Goal: Transaction & Acquisition: Subscribe to service/newsletter

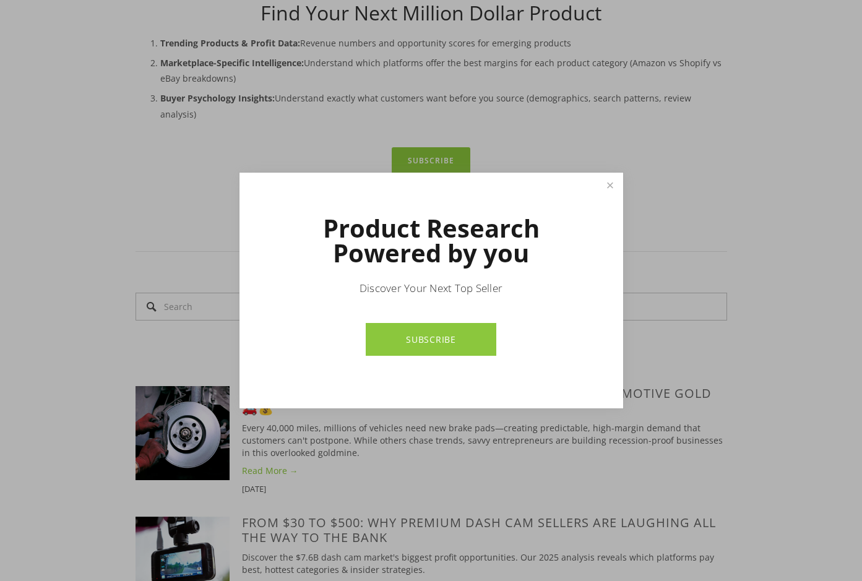
scroll to position [526, 0]
click at [611, 189] on link "Close" at bounding box center [610, 186] width 22 height 22
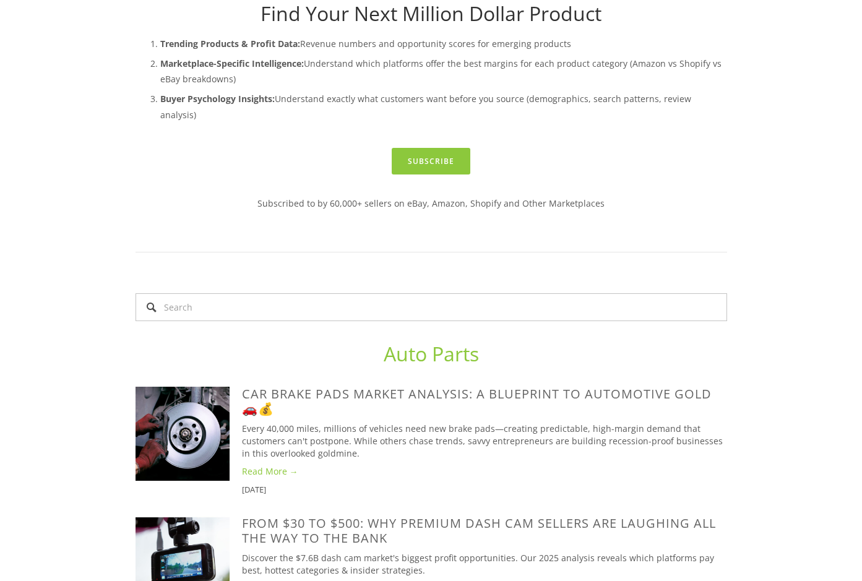
scroll to position [0, 0]
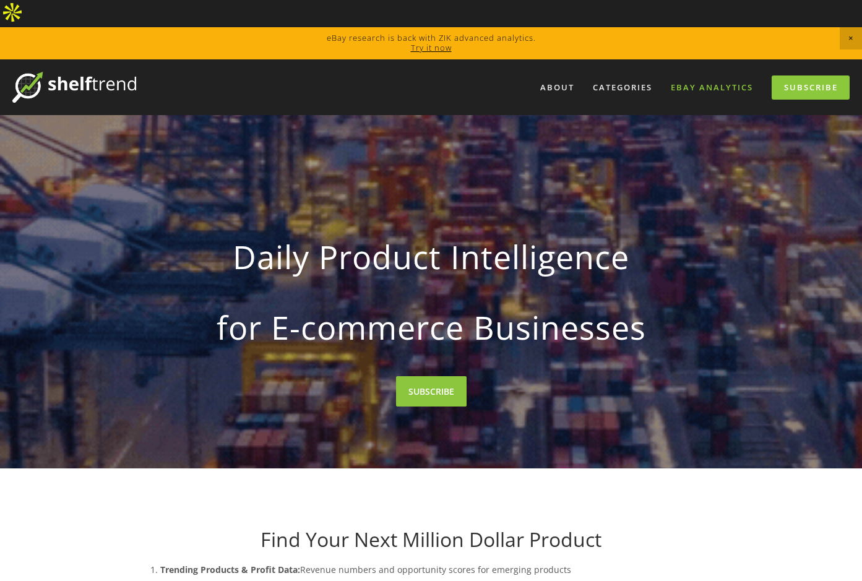
click at [705, 77] on link "eBay Analytics" at bounding box center [712, 87] width 98 height 20
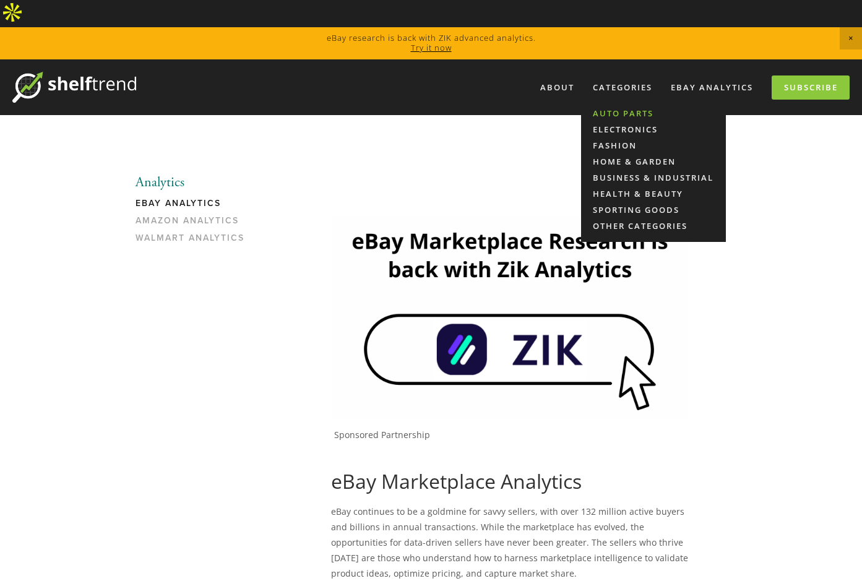
click at [618, 105] on link "Auto Parts" at bounding box center [653, 113] width 145 height 16
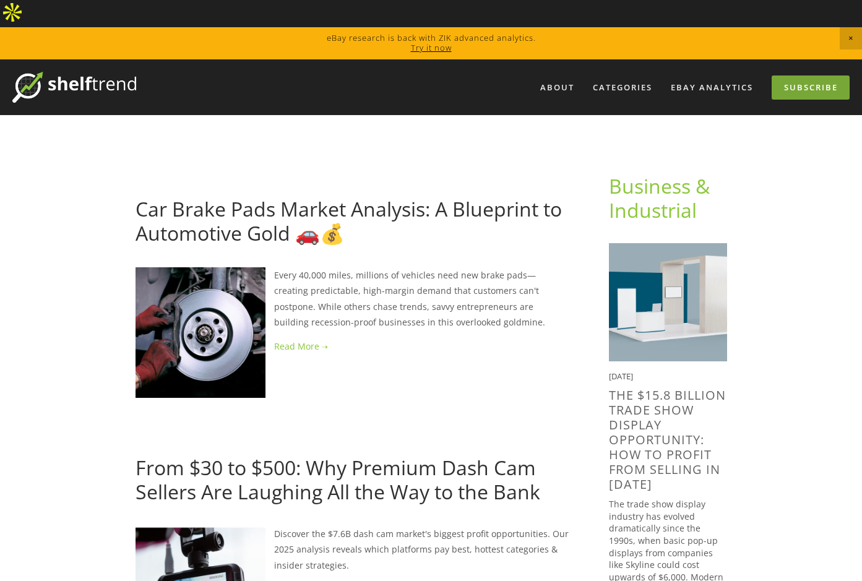
click at [824, 76] on link "Subscribe" at bounding box center [811, 88] width 78 height 24
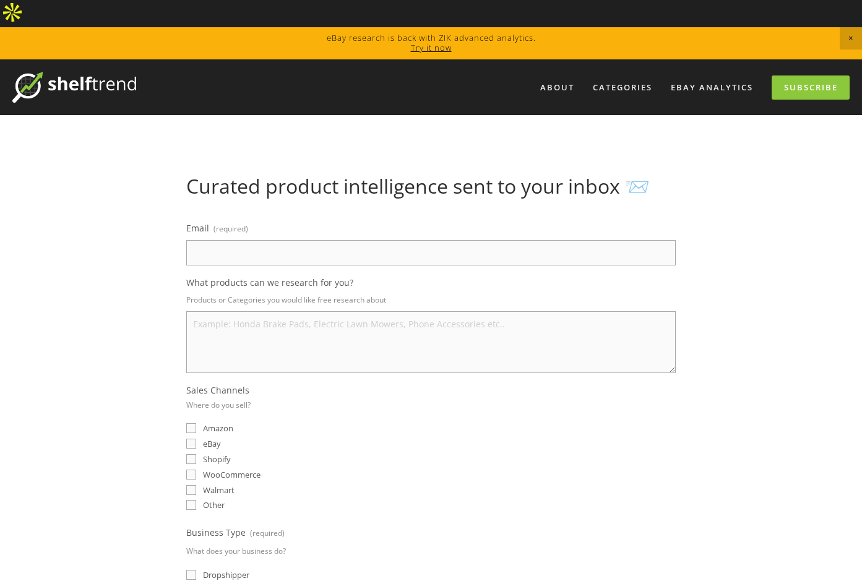
click at [147, 258] on div "Curated product intelligence sent to your inbox 📨 Email (required) What product…" at bounding box center [431, 496] width 613 height 642
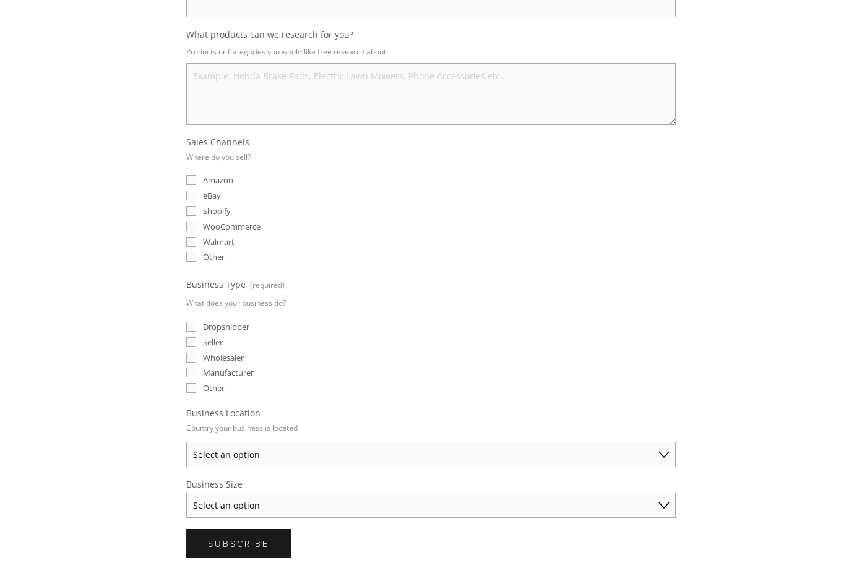
scroll to position [356, 0]
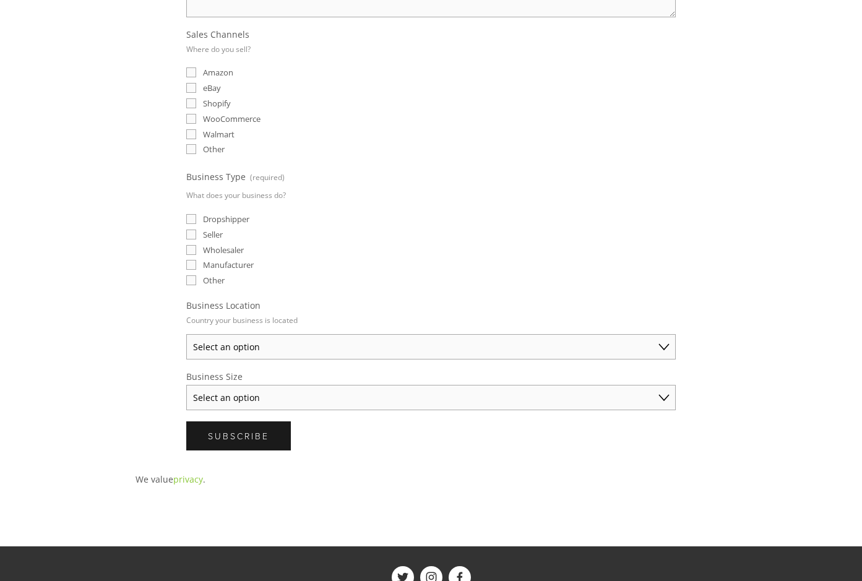
click at [247, 334] on select "Select an option Australia United States United Kingdom China Japan Germany Can…" at bounding box center [431, 346] width 490 height 25
select select "United States"
click at [186, 334] on select "Select an option Australia United States United Kingdom China Japan Germany Can…" at bounding box center [431, 346] width 490 height 25
click at [148, 355] on div "Curated product intelligence sent to your inbox 📨 Email (required) What product…" at bounding box center [431, 140] width 613 height 642
click at [214, 385] on select "Select an option Solo Merchant (under $50K annual sales) Small Business ($50K -…" at bounding box center [431, 397] width 490 height 25
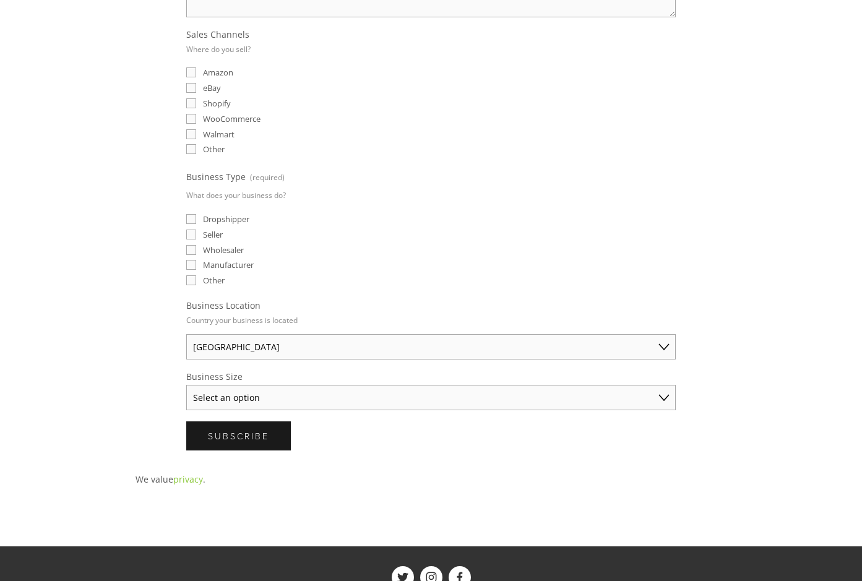
select select "Small Business ($50K - $250K annual sales)"
click at [186, 385] on select "Select an option Solo Merchant (under $50K annual sales) Small Business ($50K -…" at bounding box center [431, 397] width 490 height 25
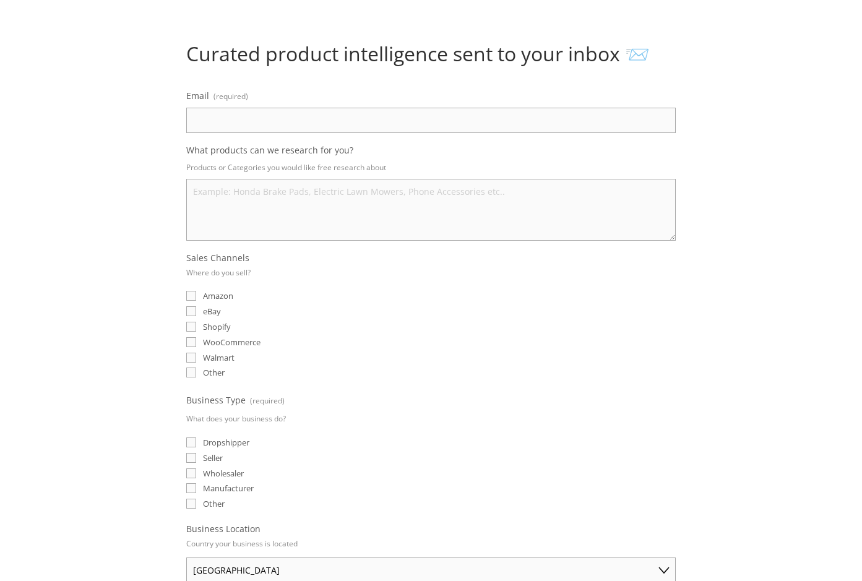
scroll to position [0, 0]
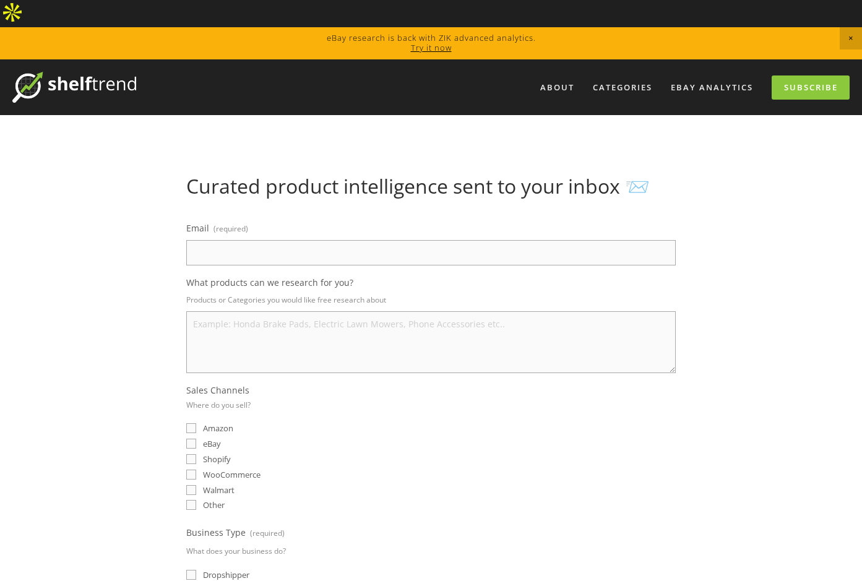
click at [248, 311] on textarea "What products can we research for you?" at bounding box center [431, 342] width 490 height 62
click at [243, 240] on input "Email (required)" at bounding box center [431, 252] width 490 height 25
type input "andrew.pankhurst@linkecu.com"
click at [287, 311] on textarea "What products can we research for you?" at bounding box center [431, 342] width 490 height 62
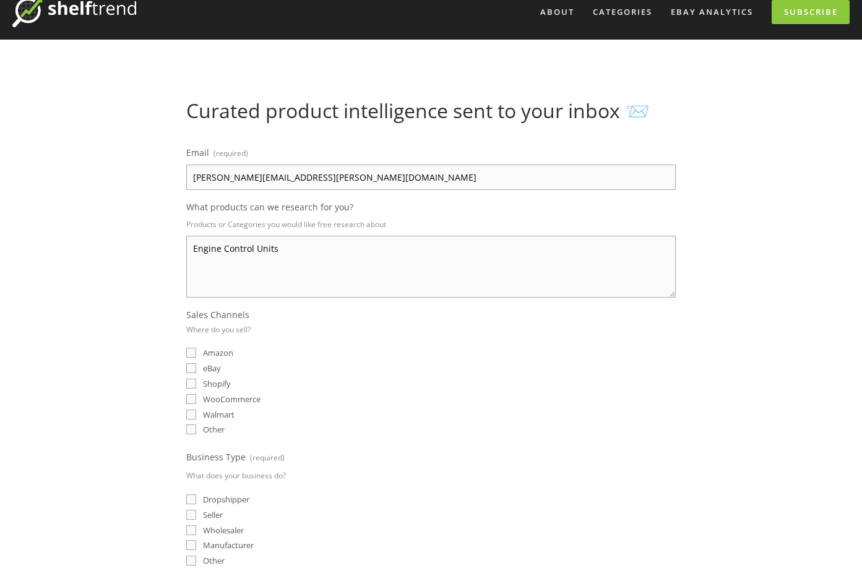
scroll to position [77, 0]
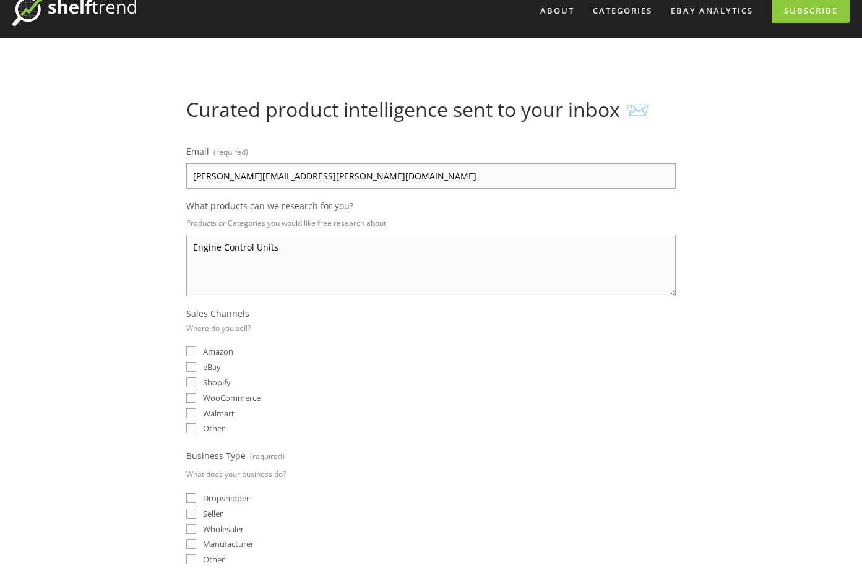
type textarea "Engine Control Units"
click at [186, 362] on input "eBay" at bounding box center [191, 367] width 10 height 10
checkbox input "true"
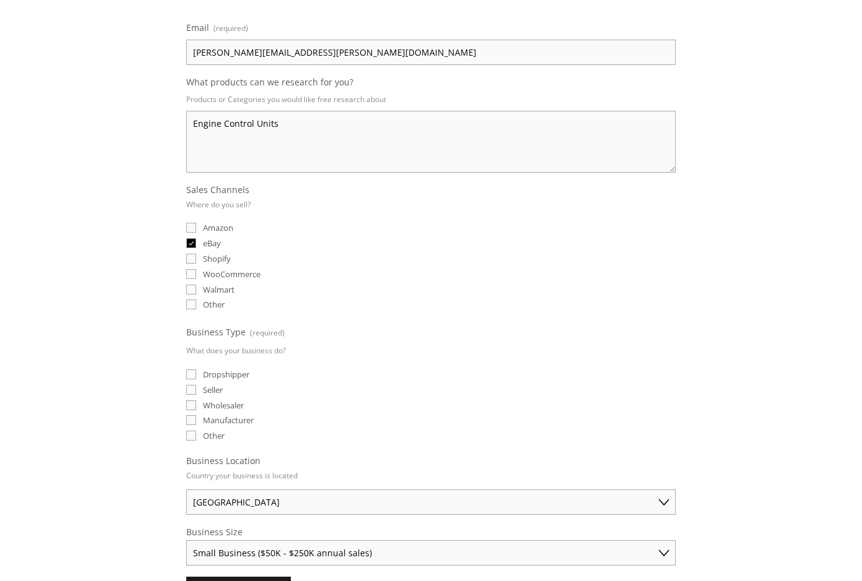
scroll to position [207, 0]
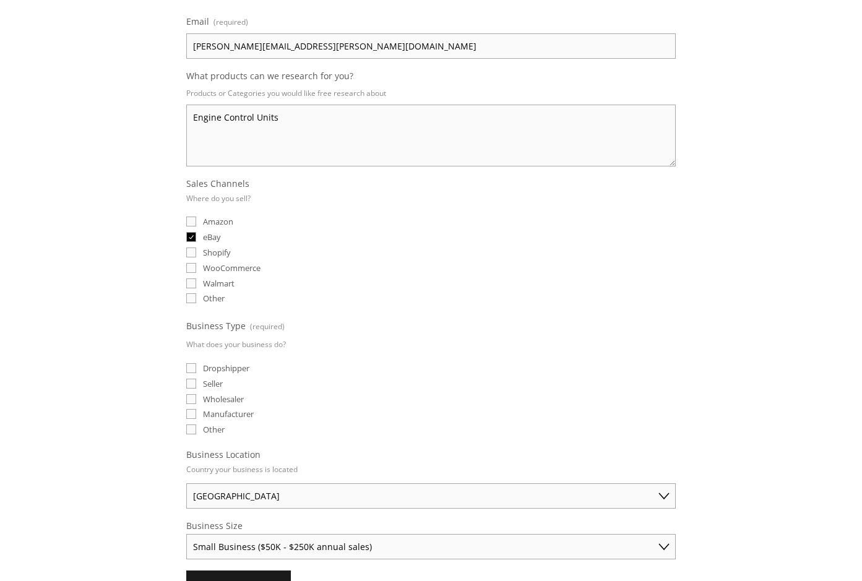
click at [190, 409] on input "Manufacturer" at bounding box center [191, 414] width 10 height 10
checkbox input "true"
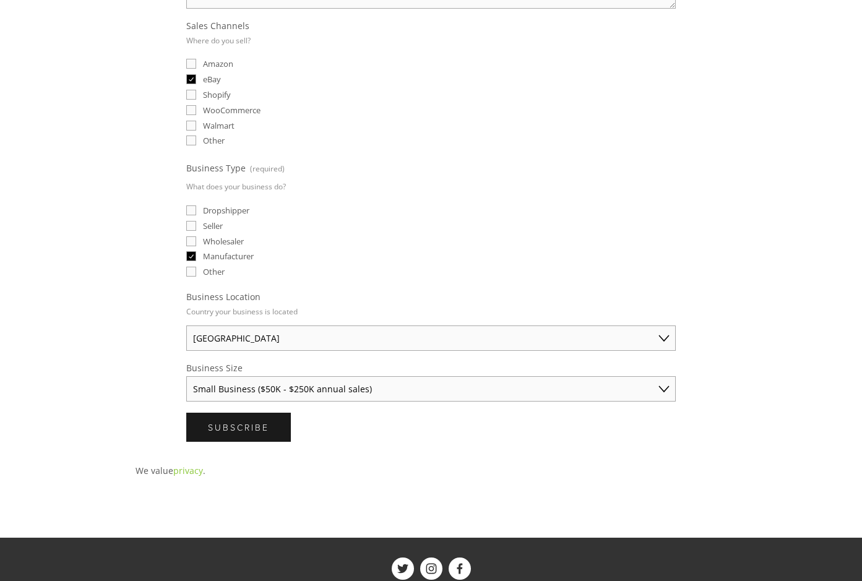
scroll to position [366, 0]
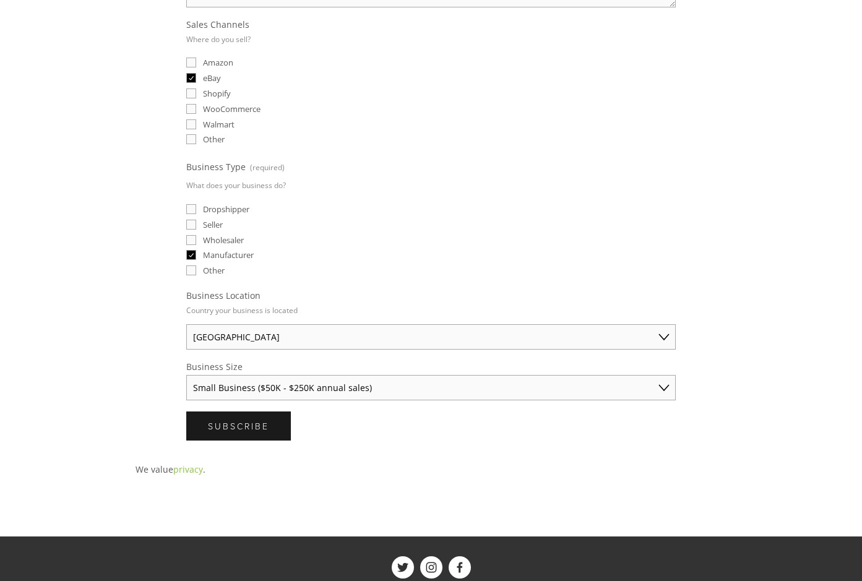
click at [298, 375] on select "Solo Merchant (under $50K annual sales) Small Business ($50K - $250K annual sal…" at bounding box center [431, 387] width 490 height 25
select select "Established Business (Over $250K annual sales)"
click at [186, 375] on select "Solo Merchant (under $50K annual sales) Small Business ($50K - $250K annual sal…" at bounding box center [431, 387] width 490 height 25
click at [329, 412] on div "Subscribe Subscribe" at bounding box center [431, 426] width 490 height 29
click at [222, 420] on span "Subscribe" at bounding box center [238, 426] width 61 height 12
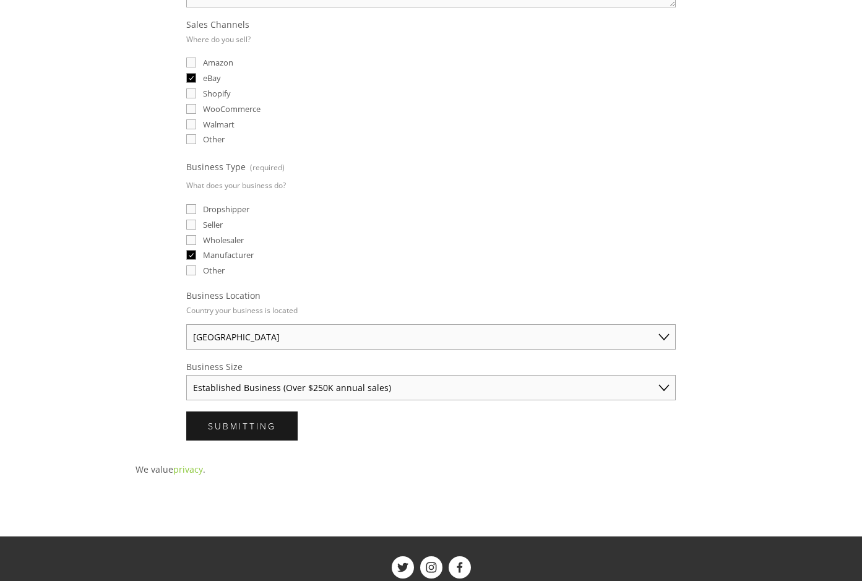
scroll to position [0, 0]
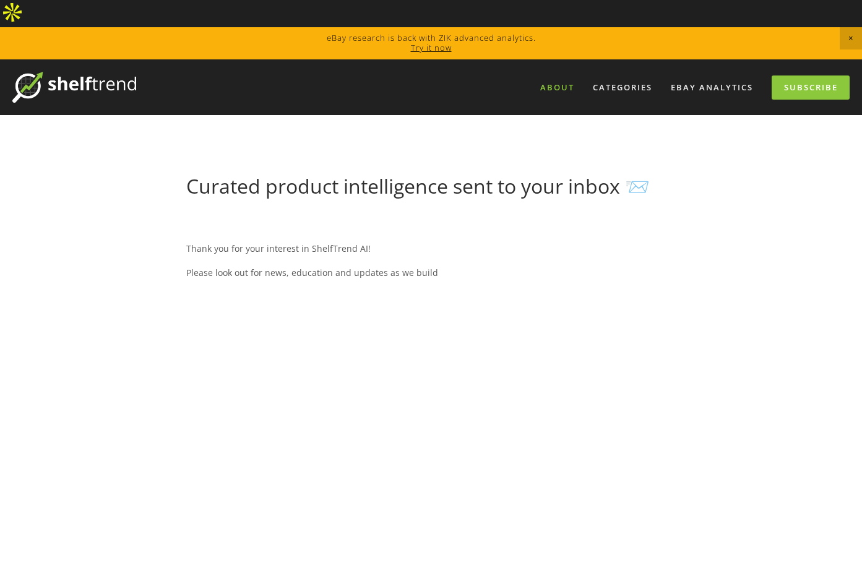
click at [566, 77] on link "About" at bounding box center [557, 87] width 50 height 20
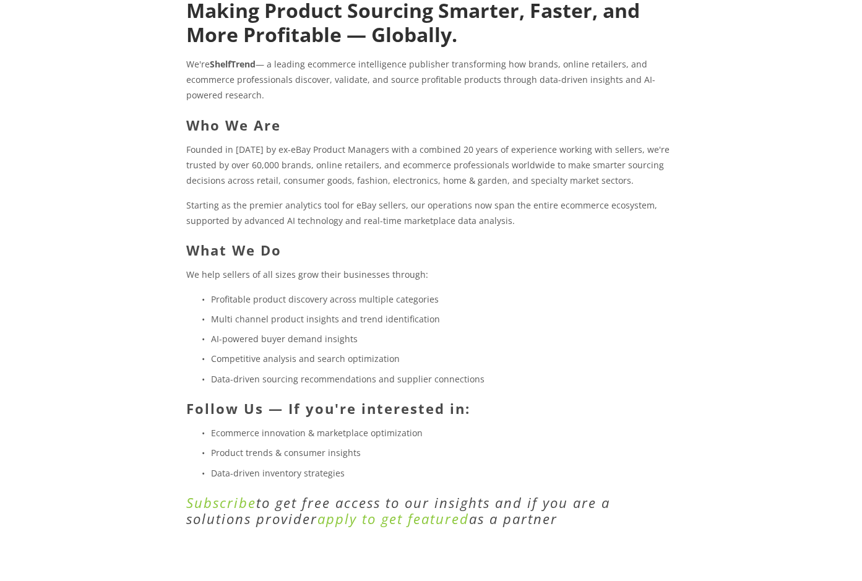
scroll to position [334, 0]
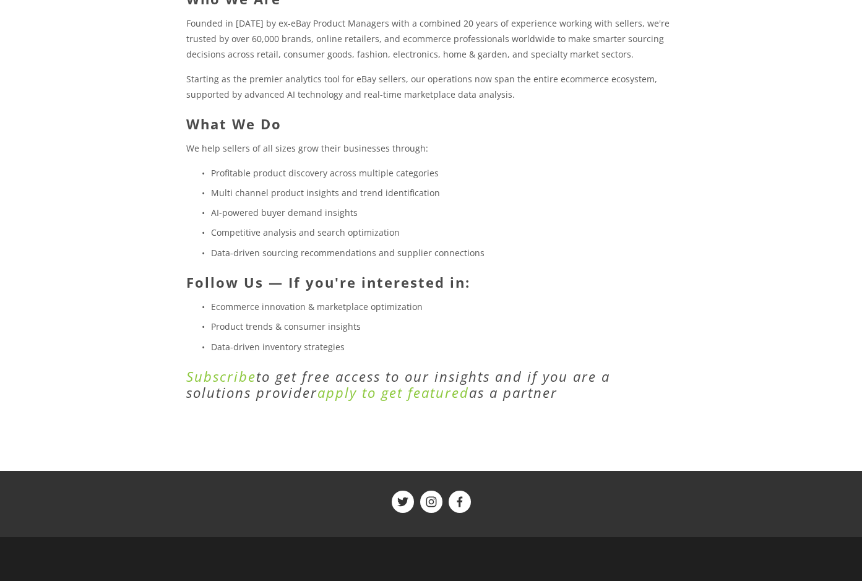
click at [419, 339] on p "Data-driven inventory strategies" at bounding box center [443, 346] width 465 height 15
click at [373, 383] on em "apply to get featured" at bounding box center [394, 392] width 152 height 19
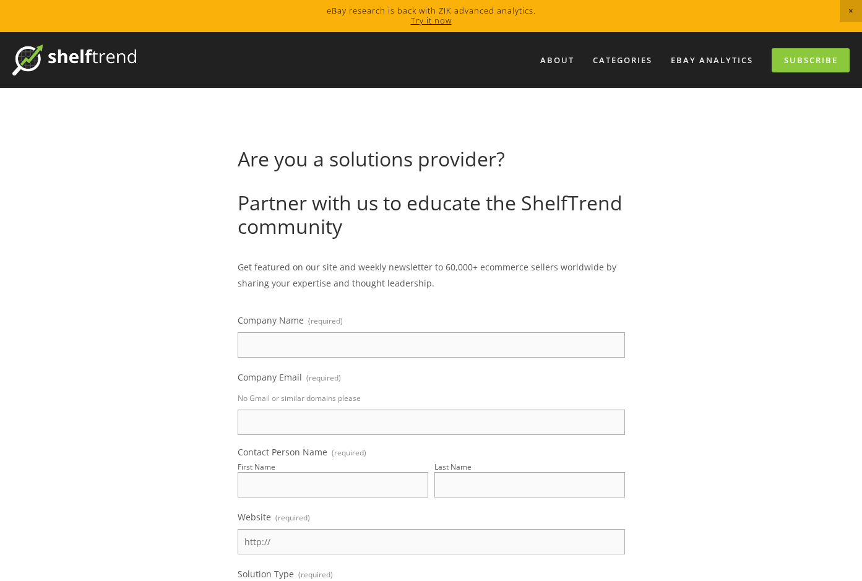
scroll to position [15, 0]
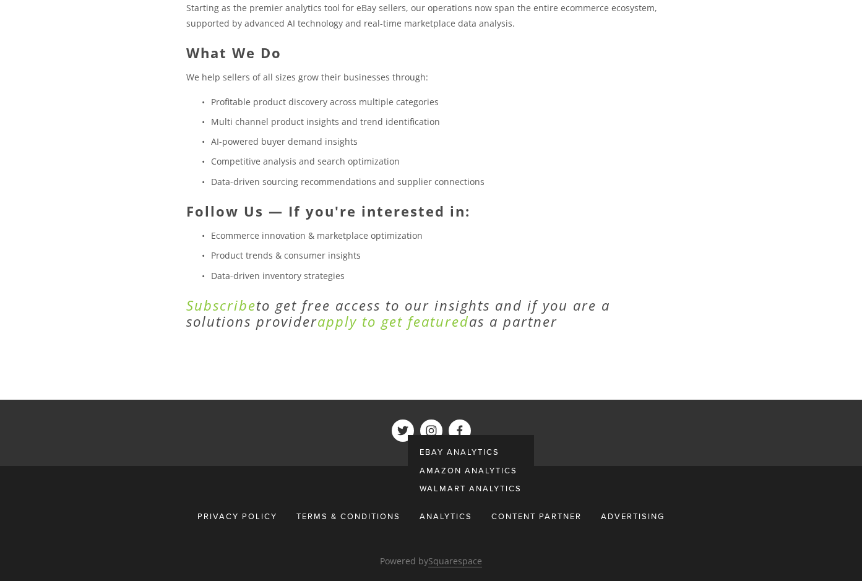
click at [438, 506] on div "Analytics" at bounding box center [446, 517] width 69 height 22
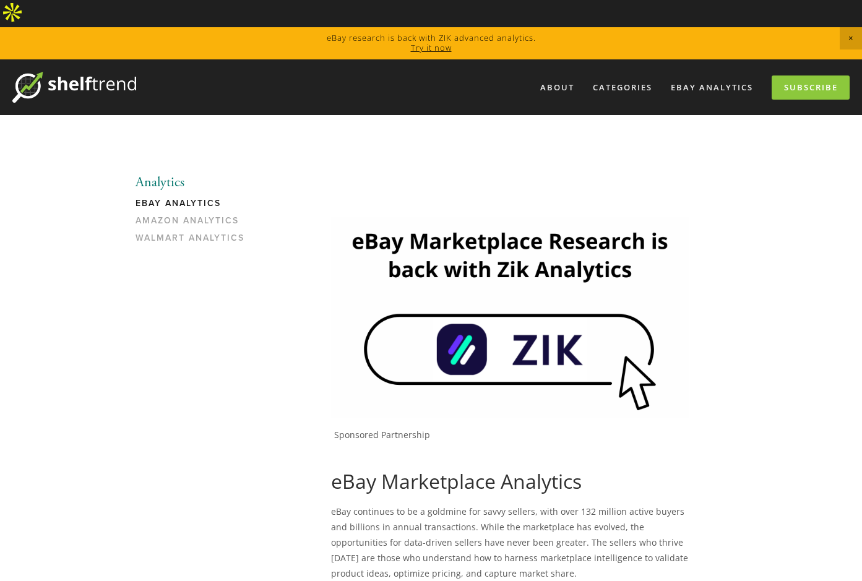
click at [459, 326] on img at bounding box center [510, 317] width 358 height 201
